Goal: Task Accomplishment & Management: Manage account settings

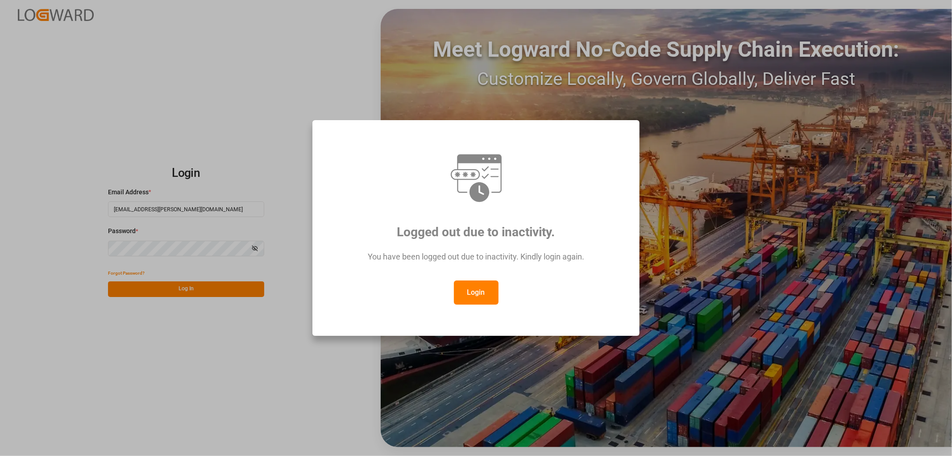
click at [467, 293] on button "Login" at bounding box center [476, 292] width 45 height 24
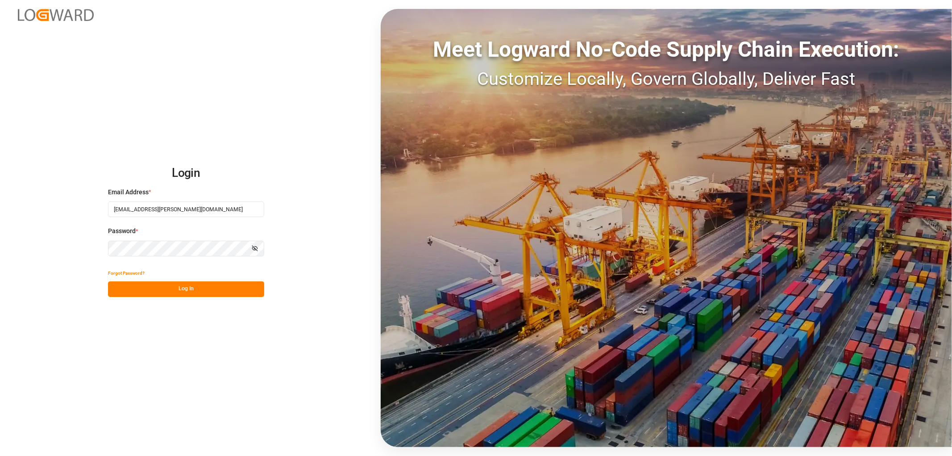
click at [149, 288] on button "Log In" at bounding box center [186, 289] width 156 height 16
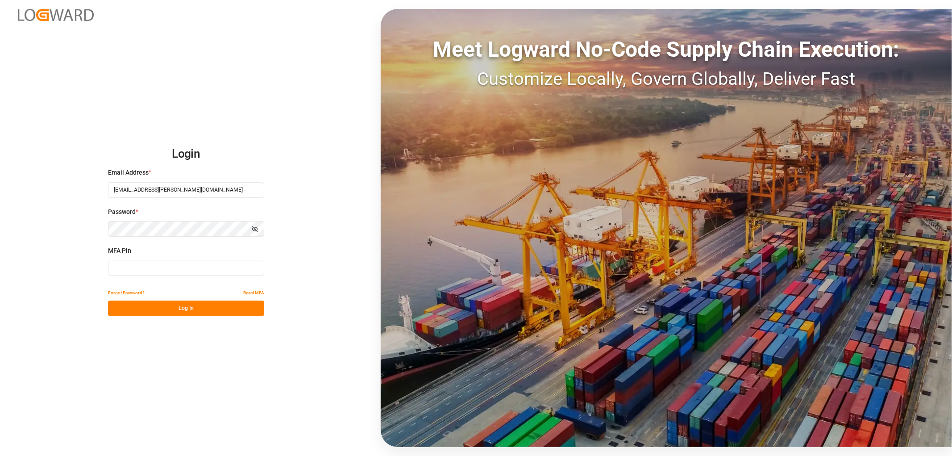
click at [125, 270] on input at bounding box center [186, 268] width 156 height 16
drag, startPoint x: 150, startPoint y: 269, endPoint x: 63, endPoint y: 257, distance: 87.5
click at [63, 257] on div "Login Email Address * [EMAIL_ADDRESS][PERSON_NAME][DOMAIN_NAME] Password * Show…" at bounding box center [476, 228] width 952 height 456
type input "273942"
click at [172, 311] on button "Log In" at bounding box center [186, 308] width 156 height 16
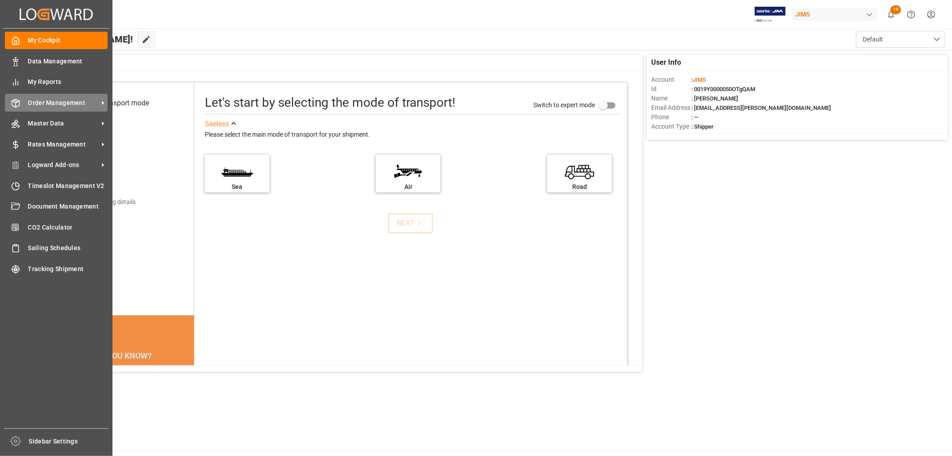
click at [50, 99] on span "Order Management" at bounding box center [63, 102] width 71 height 9
click at [36, 101] on span "Order Management" at bounding box center [63, 102] width 71 height 9
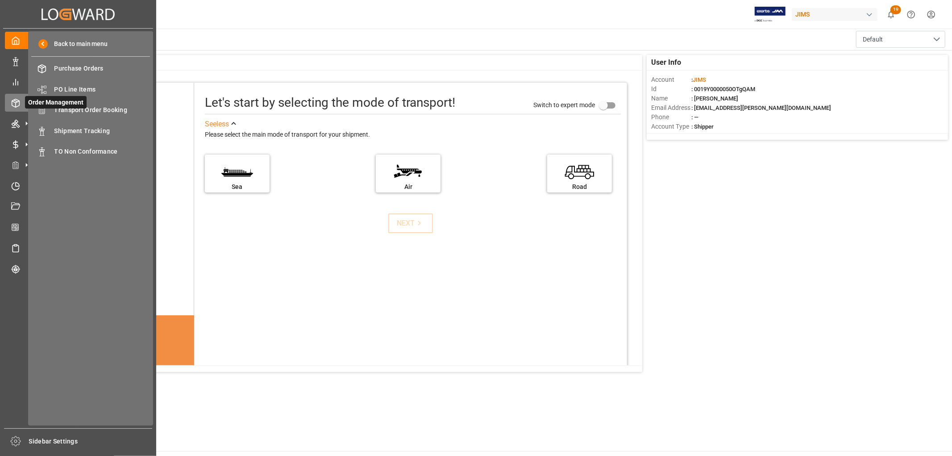
click at [63, 107] on span "Order Management" at bounding box center [56, 102] width 62 height 13
click at [90, 107] on span "Transport Order Booking" at bounding box center [102, 109] width 96 height 9
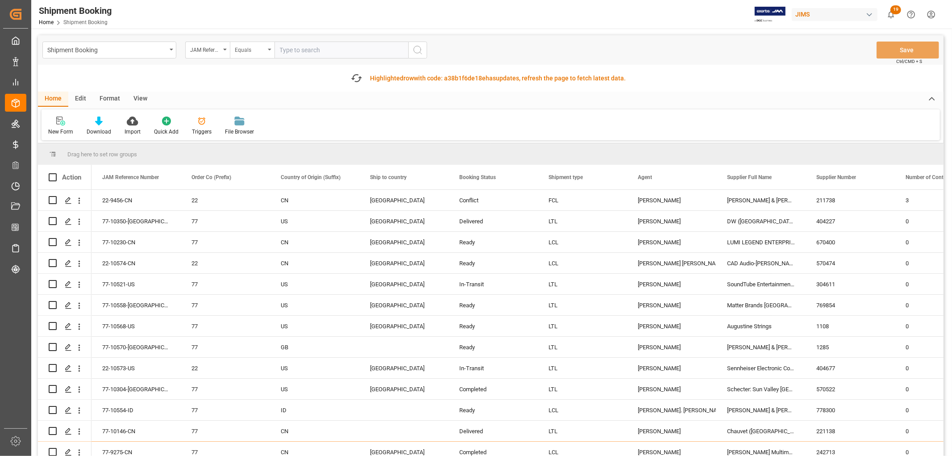
click at [268, 49] on icon "open menu" at bounding box center [270, 50] width 4 height 2
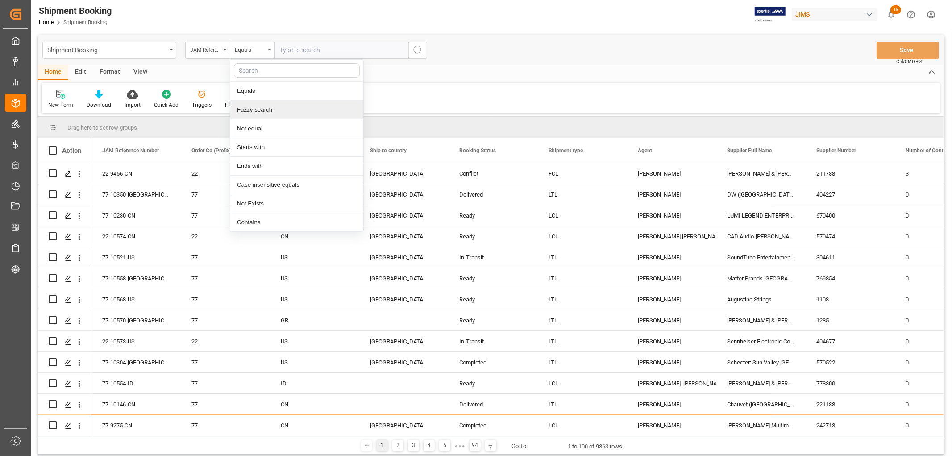
click at [266, 105] on div "Fuzzy search" at bounding box center [296, 109] width 133 height 19
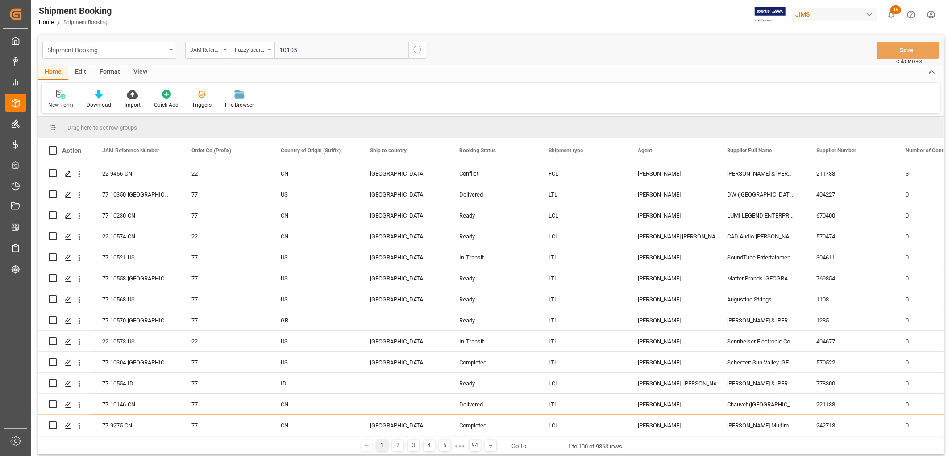
type input "10105"
click at [421, 45] on icon "search button" at bounding box center [418, 50] width 11 height 11
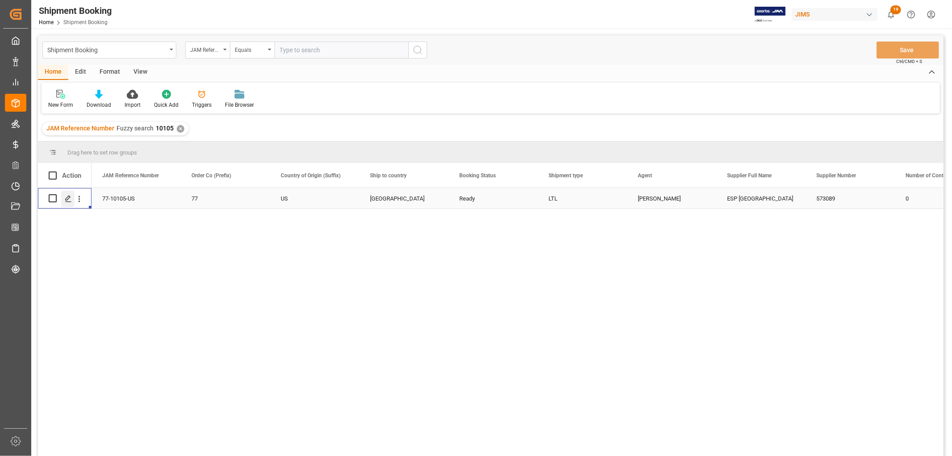
click at [62, 199] on div "Press SPACE to select this row." at bounding box center [67, 199] width 13 height 17
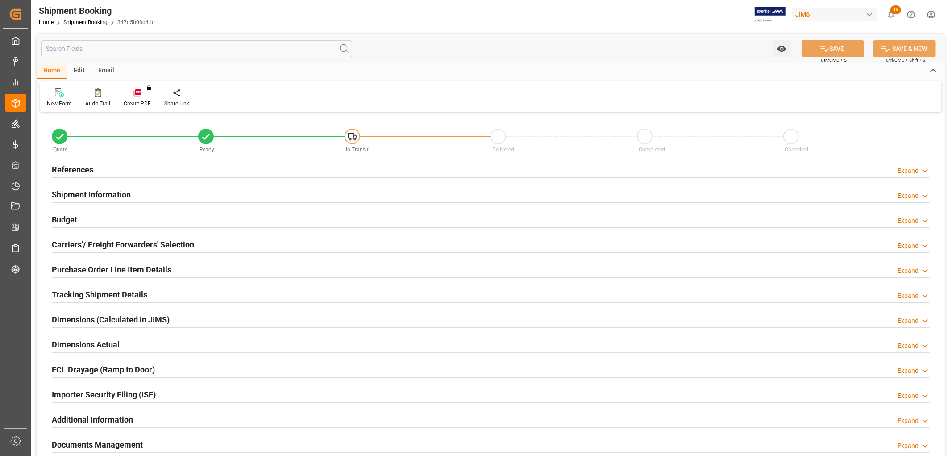
type input "3715.1431"
type input "2649.9303"
type input "58031.717"
click at [65, 217] on h2 "Budget" at bounding box center [64, 219] width 25 height 12
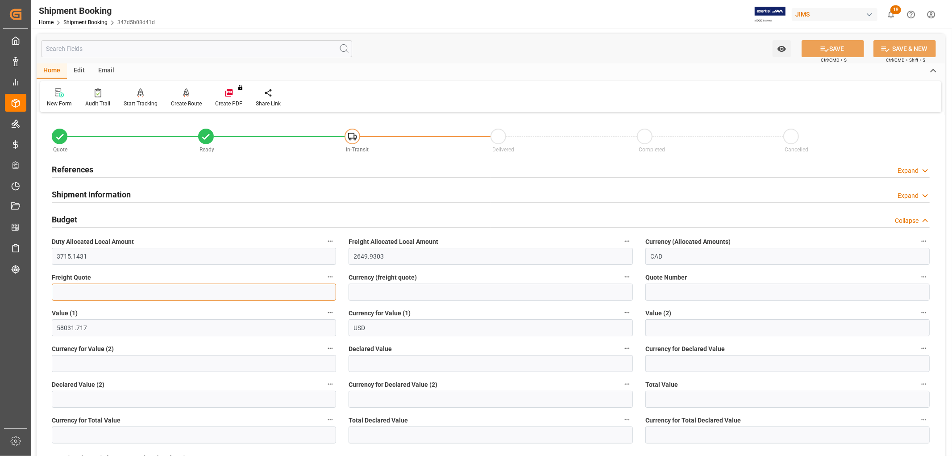
click at [72, 295] on input "text" at bounding box center [194, 292] width 284 height 17
type input "729.32"
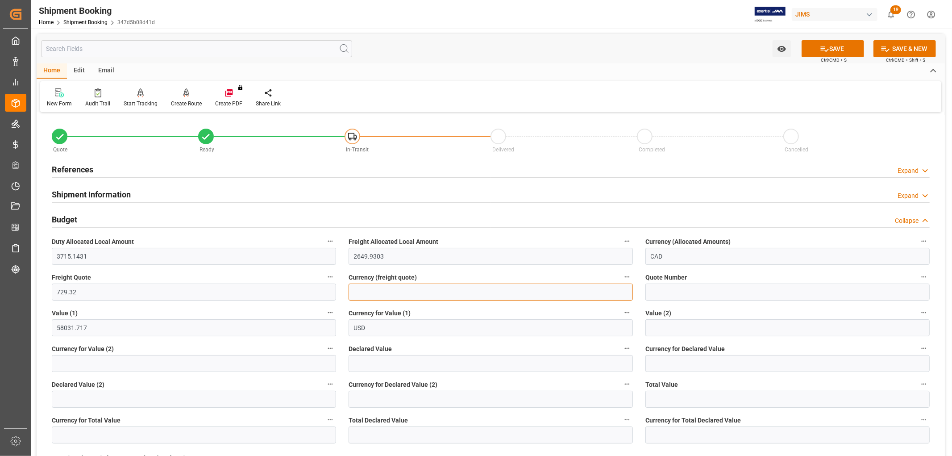
click at [419, 296] on input at bounding box center [491, 292] width 284 height 17
type input "CAD"
click at [831, 46] on button "SAVE" at bounding box center [833, 48] width 63 height 17
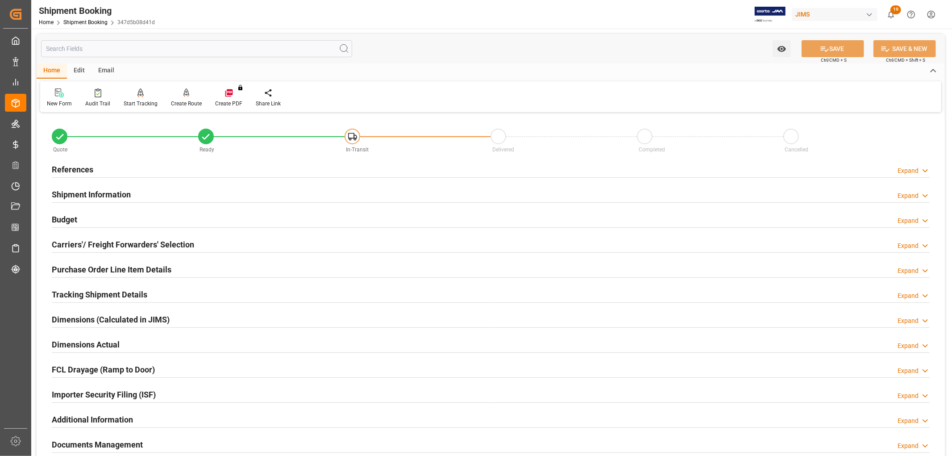
click at [56, 220] on h2 "Budget" at bounding box center [64, 219] width 25 height 12
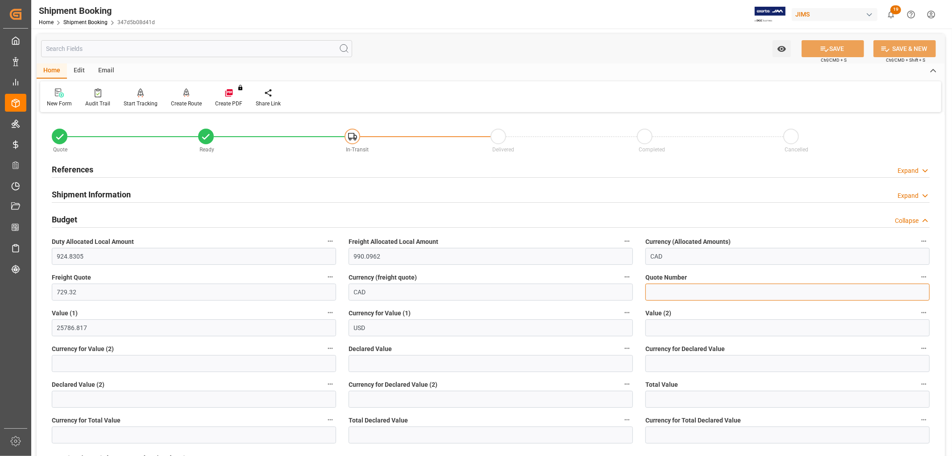
click at [698, 292] on input at bounding box center [788, 292] width 284 height 17
paste input "15698397"
type input "15698397"
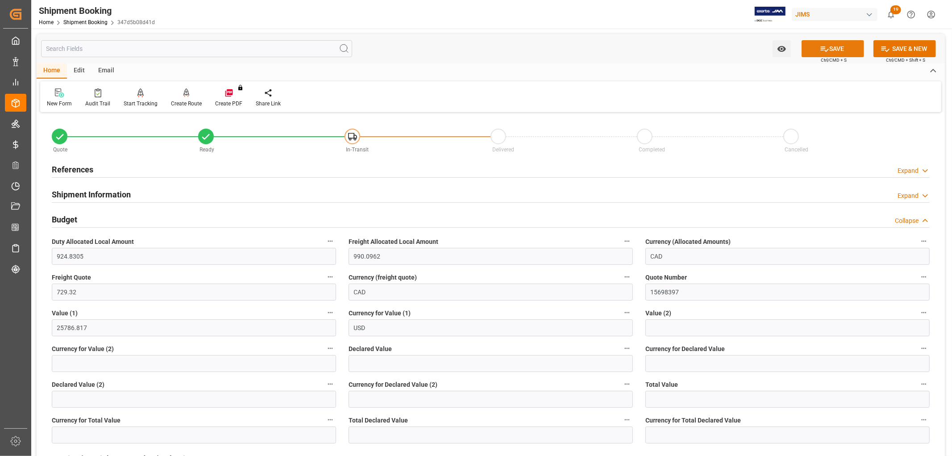
click at [860, 47] on button "SAVE" at bounding box center [833, 48] width 63 height 17
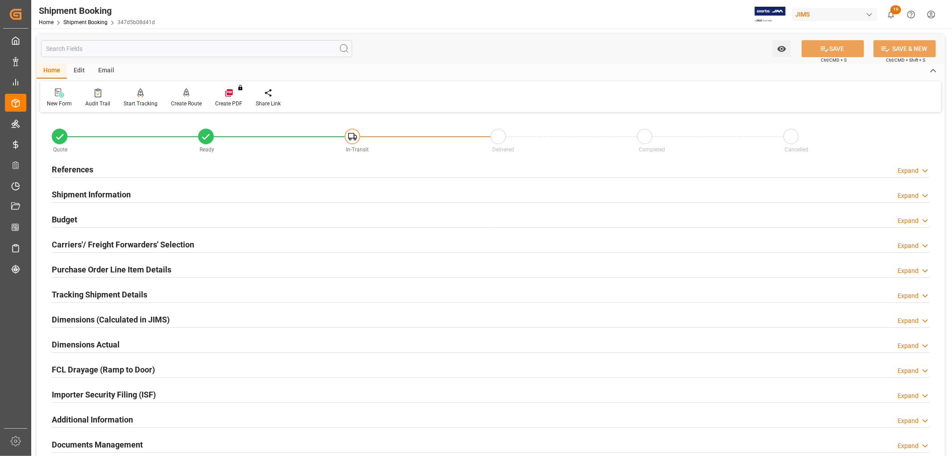
click at [83, 167] on h2 "References" at bounding box center [73, 169] width 42 height 12
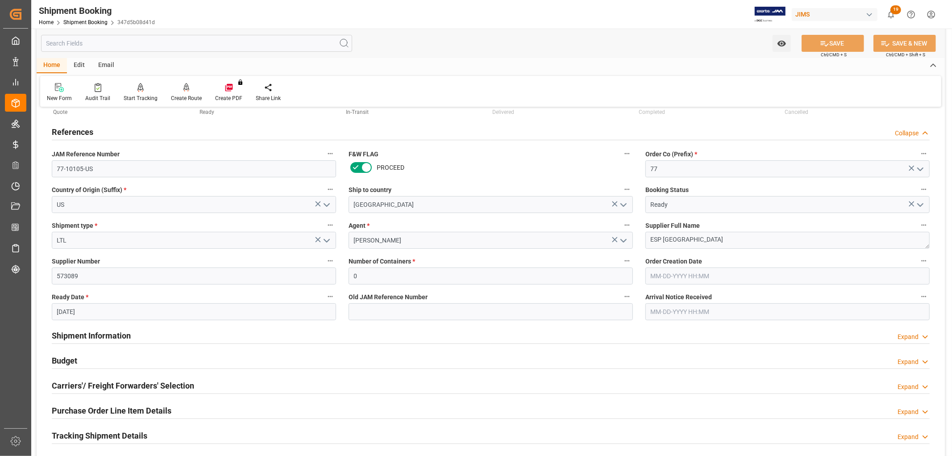
scroll to position [99, 0]
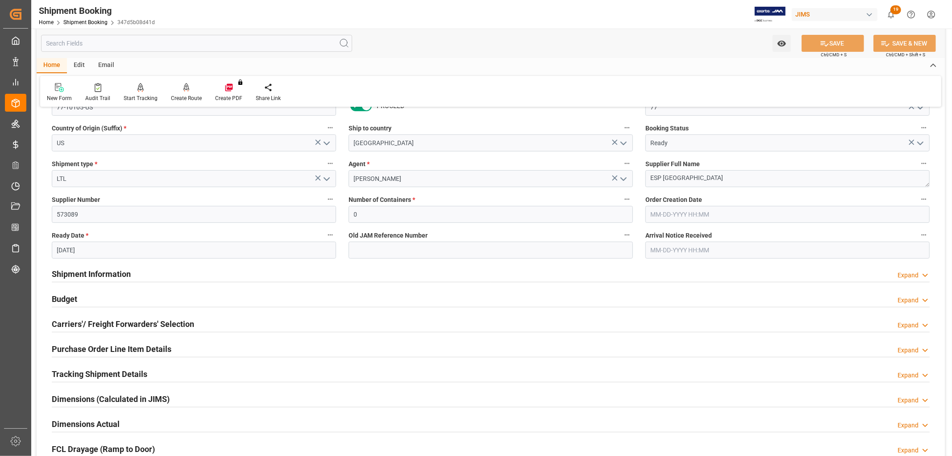
click at [63, 296] on h2 "Budget" at bounding box center [64, 299] width 25 height 12
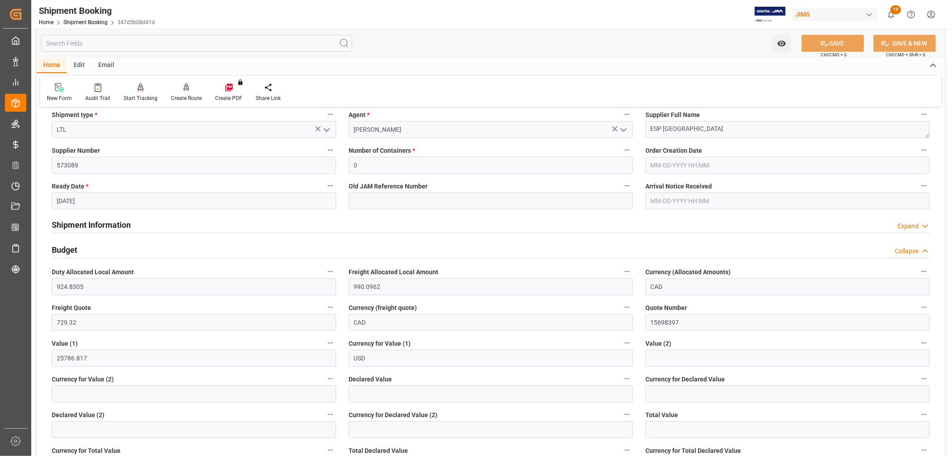
scroll to position [149, 0]
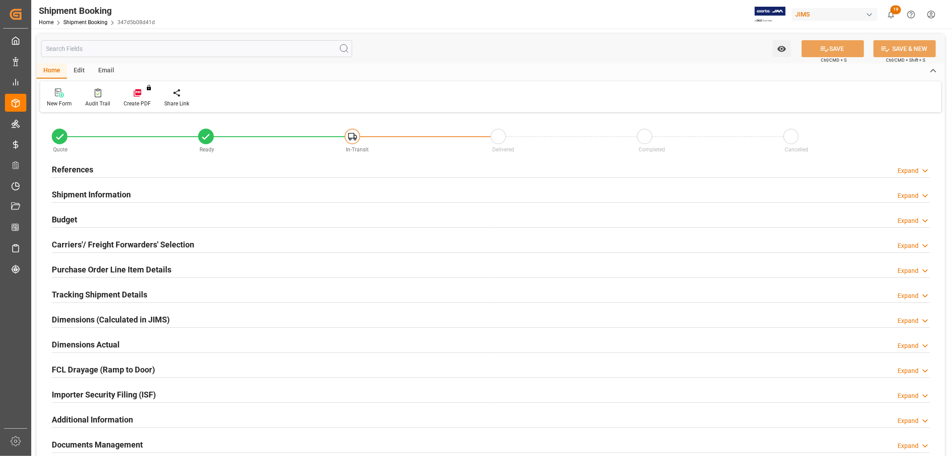
type input "924.8305"
type input "990.0962"
type input "729.32"
type input "25786.817"
click at [71, 217] on h2 "Budget" at bounding box center [64, 219] width 25 height 12
